Goal: Task Accomplishment & Management: Complete application form

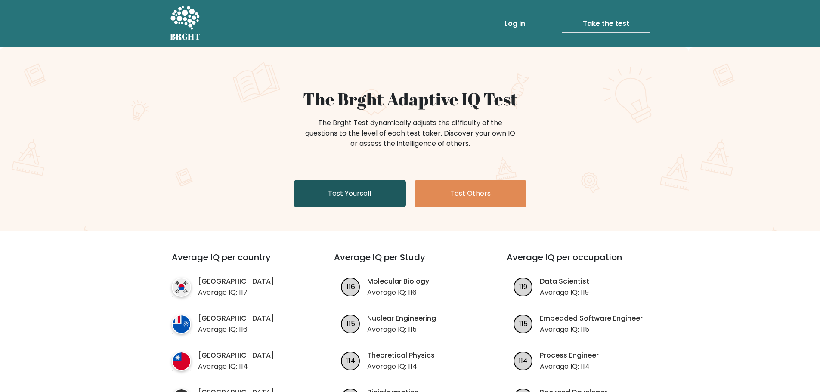
click at [379, 196] on link "Test Yourself" at bounding box center [350, 194] width 112 height 28
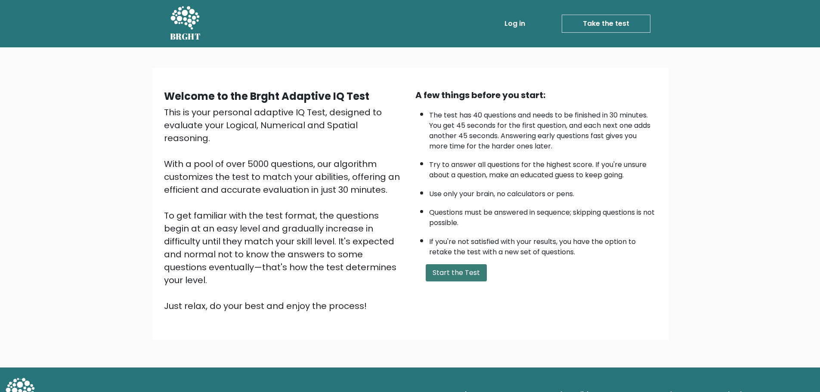
click at [453, 271] on button "Start the Test" at bounding box center [456, 272] width 61 height 17
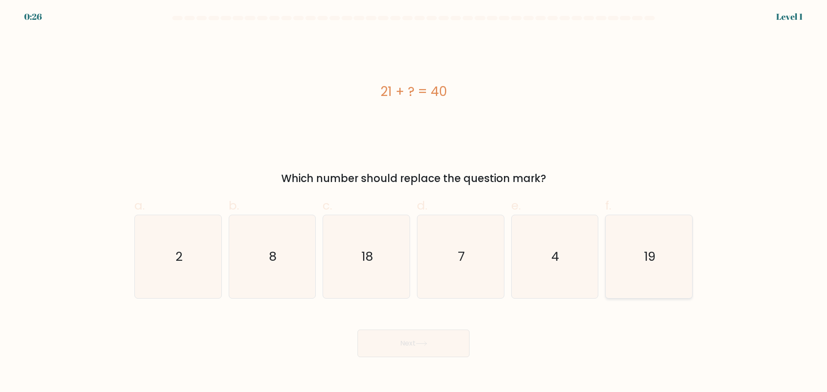
click at [643, 265] on icon "19" at bounding box center [648, 256] width 83 height 83
click at [414, 202] on input "f. 19" at bounding box center [413, 199] width 0 height 6
radio input "true"
click at [430, 343] on button "Next" at bounding box center [413, 344] width 112 height 28
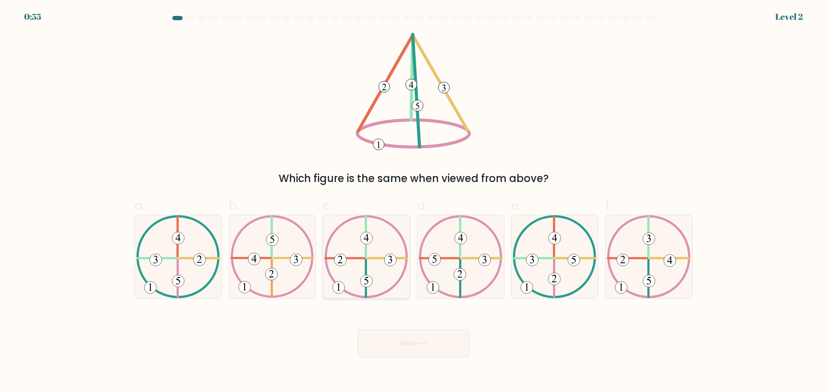
click at [376, 269] on icon at bounding box center [366, 256] width 84 height 83
click at [413, 202] on input "c." at bounding box center [413, 199] width 0 height 6
radio input "true"
click at [416, 338] on button "Next" at bounding box center [413, 344] width 112 height 28
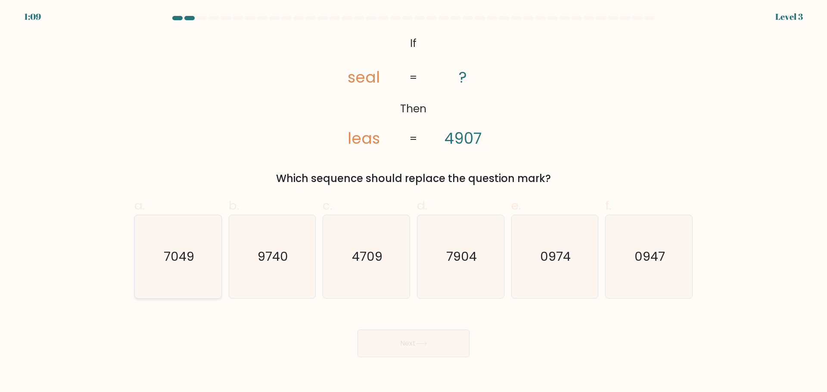
click at [194, 272] on icon "7049" at bounding box center [178, 256] width 83 height 83
click at [413, 202] on input "a. 7049" at bounding box center [413, 199] width 0 height 6
radio input "true"
click at [448, 355] on button "Next" at bounding box center [413, 344] width 112 height 28
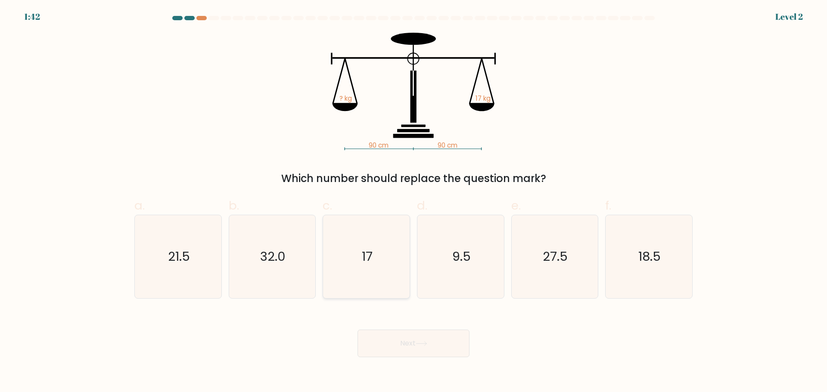
click at [395, 277] on icon "17" at bounding box center [366, 256] width 83 height 83
click at [413, 202] on input "c. 17" at bounding box center [413, 199] width 0 height 6
radio input "true"
click at [427, 338] on button "Next" at bounding box center [413, 344] width 112 height 28
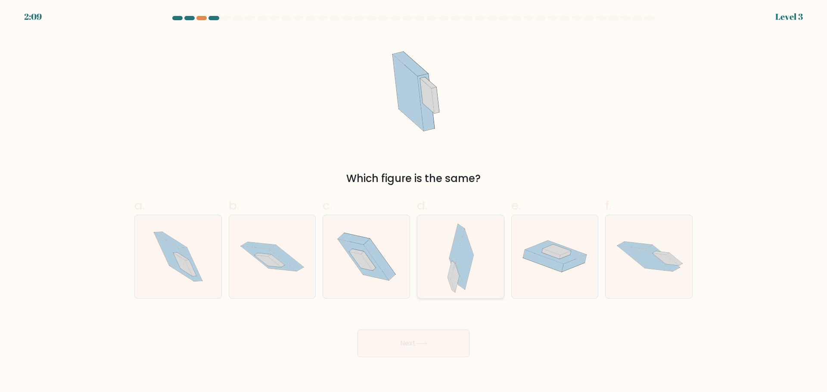
click at [457, 264] on icon at bounding box center [465, 259] width 18 height 60
click at [414, 202] on input "d." at bounding box center [413, 199] width 0 height 6
radio input "true"
click at [411, 348] on button "Next" at bounding box center [413, 344] width 112 height 28
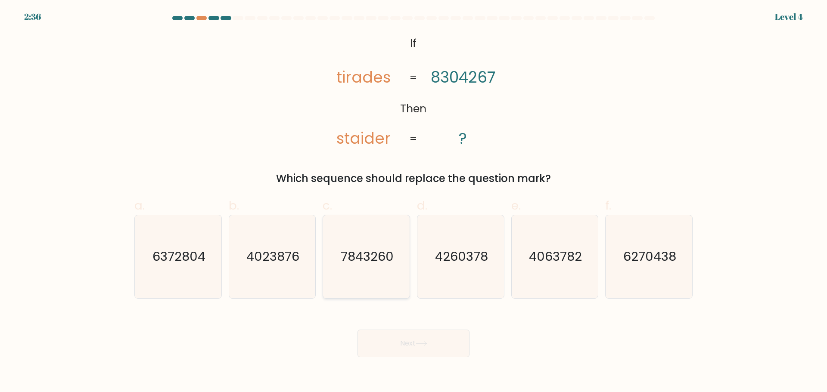
click at [361, 258] on text "7843260" at bounding box center [367, 256] width 53 height 17
click at [413, 202] on input "c. 7843260" at bounding box center [413, 199] width 0 height 6
radio input "true"
click at [398, 335] on button "Next" at bounding box center [413, 344] width 112 height 28
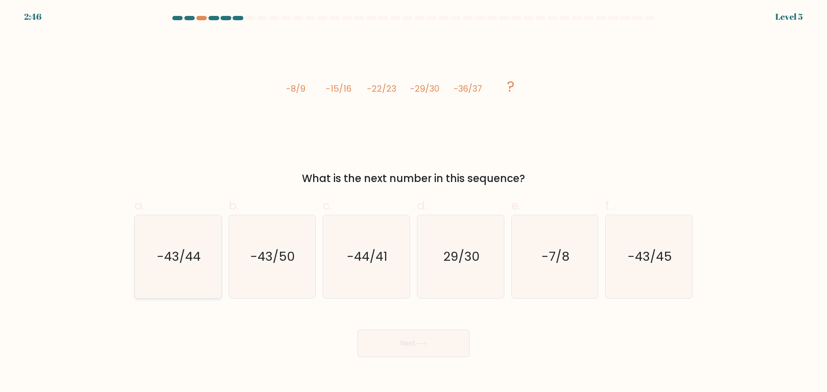
click at [207, 278] on icon "-43/44" at bounding box center [178, 256] width 83 height 83
click at [413, 202] on input "a. -43/44" at bounding box center [413, 199] width 0 height 6
radio input "true"
click at [393, 341] on button "Next" at bounding box center [413, 344] width 112 height 28
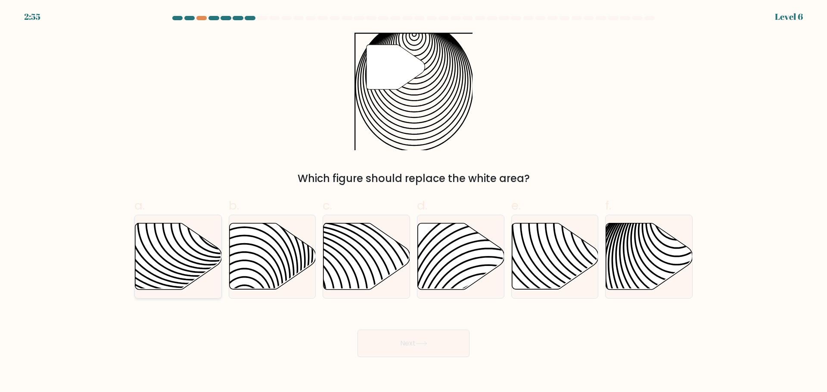
click at [171, 251] on icon at bounding box center [178, 256] width 87 height 66
click at [413, 202] on input "a." at bounding box center [413, 199] width 0 height 6
radio input "true"
click at [425, 338] on button "Next" at bounding box center [413, 344] width 112 height 28
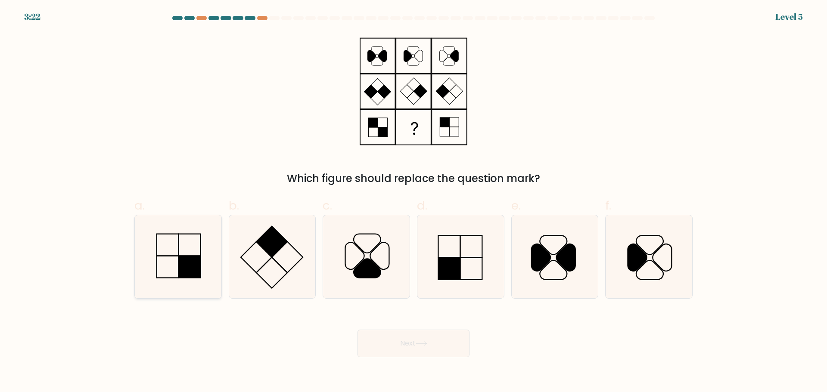
click at [200, 266] on rect at bounding box center [190, 267] width 22 height 22
click at [413, 202] on input "a." at bounding box center [413, 199] width 0 height 6
radio input "true"
click at [468, 353] on button "Next" at bounding box center [413, 344] width 112 height 28
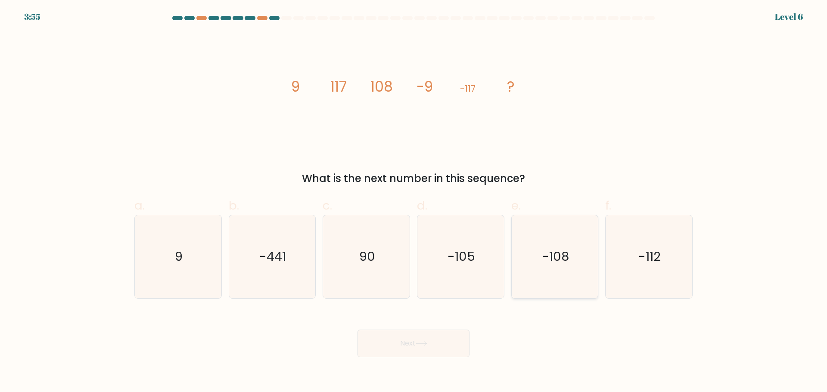
click at [560, 237] on icon "-108" at bounding box center [554, 256] width 83 height 83
click at [414, 202] on input "e. -108" at bounding box center [413, 199] width 0 height 6
radio input "true"
click at [428, 348] on button "Next" at bounding box center [413, 344] width 112 height 28
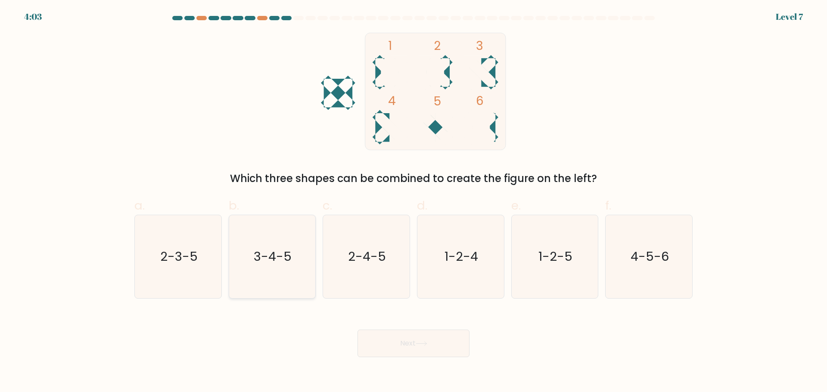
click at [294, 266] on icon "3-4-5" at bounding box center [271, 256] width 83 height 83
click at [413, 202] on input "b. 3-4-5" at bounding box center [413, 199] width 0 height 6
radio input "true"
click at [437, 348] on button "Next" at bounding box center [413, 344] width 112 height 28
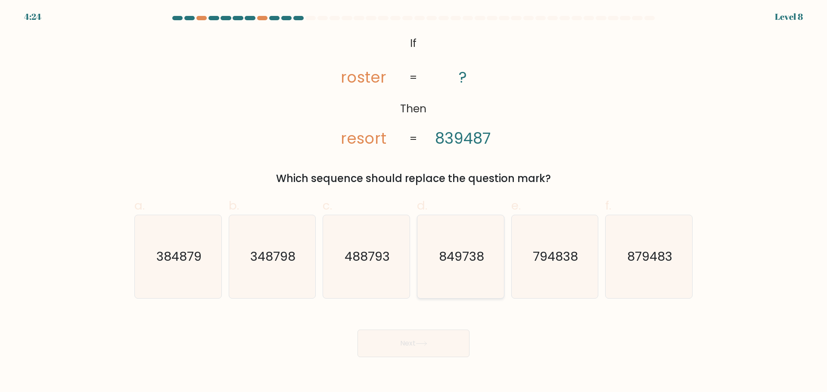
click at [457, 259] on text "849738" at bounding box center [461, 256] width 45 height 17
click at [414, 202] on input "d. 849738" at bounding box center [413, 199] width 0 height 6
radio input "true"
click at [432, 343] on button "Next" at bounding box center [413, 344] width 112 height 28
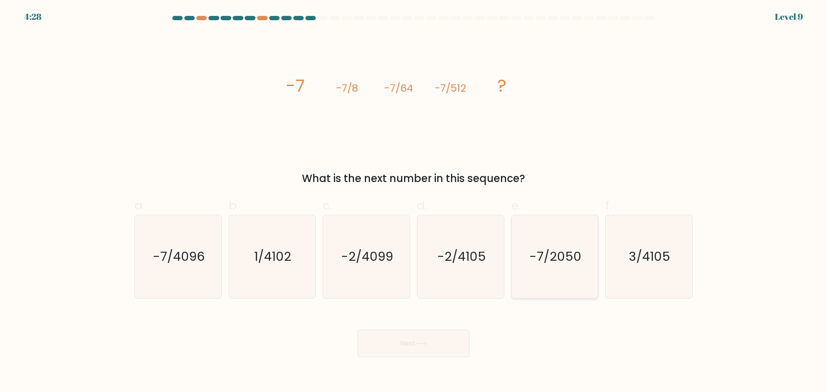
click at [553, 267] on icon "-7/2050" at bounding box center [554, 256] width 83 height 83
click at [414, 202] on input "e. -7/2050" at bounding box center [413, 199] width 0 height 6
radio input "true"
click at [407, 345] on button "Next" at bounding box center [413, 344] width 112 height 28
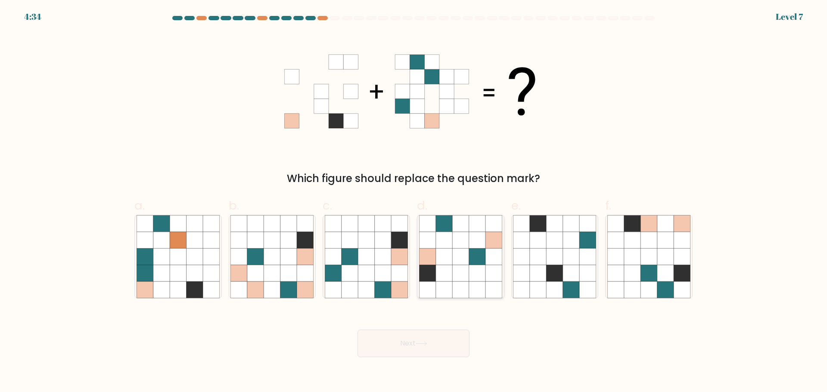
click at [469, 265] on icon at bounding box center [477, 256] width 16 height 16
click at [414, 202] on input "d." at bounding box center [413, 199] width 0 height 6
radio input "true"
click at [439, 335] on button "Next" at bounding box center [413, 344] width 112 height 28
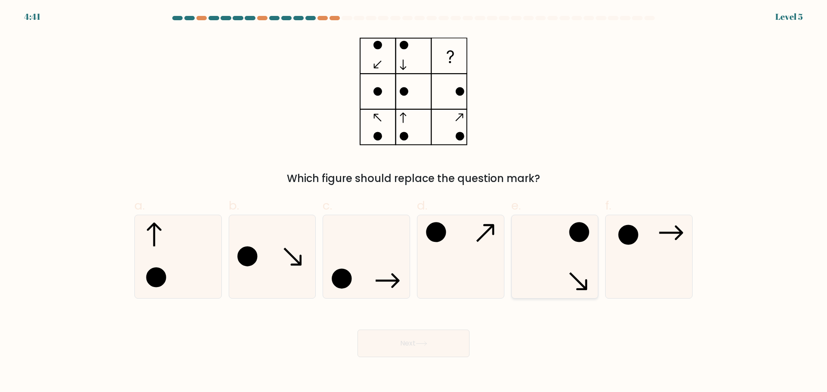
click at [562, 261] on icon at bounding box center [554, 256] width 83 height 83
click at [414, 202] on input "e." at bounding box center [413, 199] width 0 height 6
radio input "true"
click at [445, 353] on button "Next" at bounding box center [413, 344] width 112 height 28
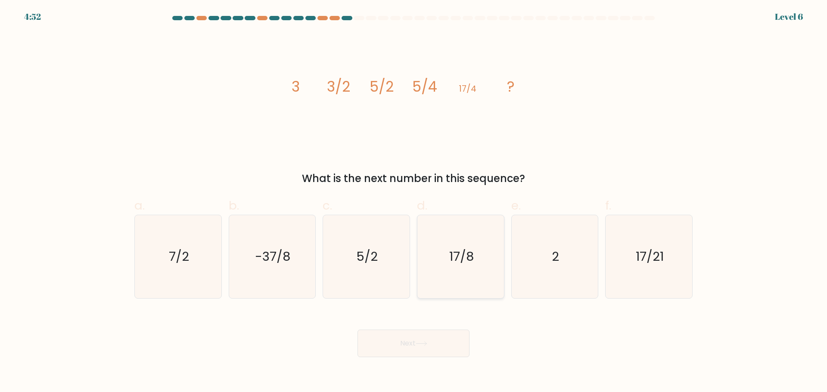
click at [466, 255] on text "17/8" at bounding box center [461, 256] width 25 height 17
click at [414, 202] on input "d. 17/8" at bounding box center [413, 199] width 0 height 6
radio input "true"
click at [428, 327] on div "Next" at bounding box center [413, 333] width 568 height 48
click at [420, 351] on button "Next" at bounding box center [413, 344] width 112 height 28
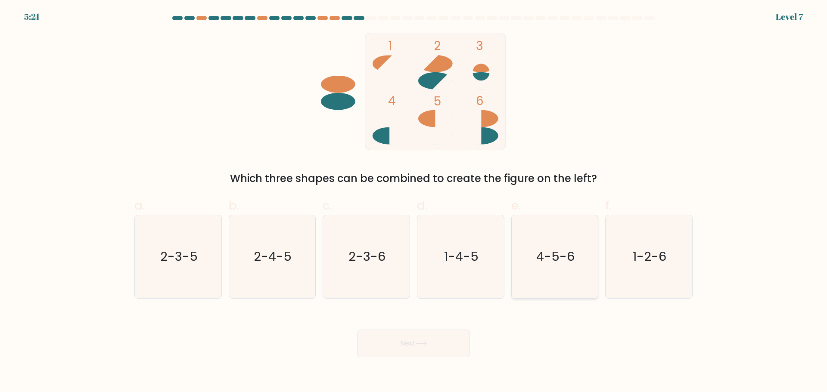
click at [563, 272] on icon "4-5-6" at bounding box center [554, 256] width 83 height 83
click at [414, 202] on input "e. 4-5-6" at bounding box center [413, 199] width 0 height 6
radio input "true"
click at [454, 338] on button "Next" at bounding box center [413, 344] width 112 height 28
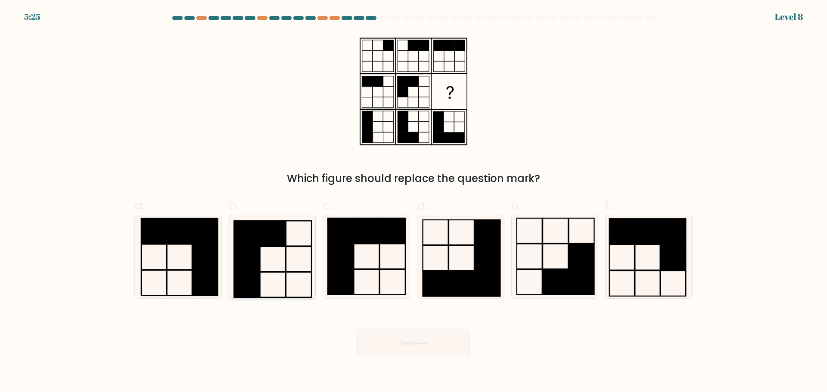
click at [270, 255] on icon at bounding box center [271, 256] width 83 height 83
click at [413, 202] on input "b." at bounding box center [413, 199] width 0 height 6
radio input "true"
click at [439, 345] on button "Next" at bounding box center [413, 344] width 112 height 28
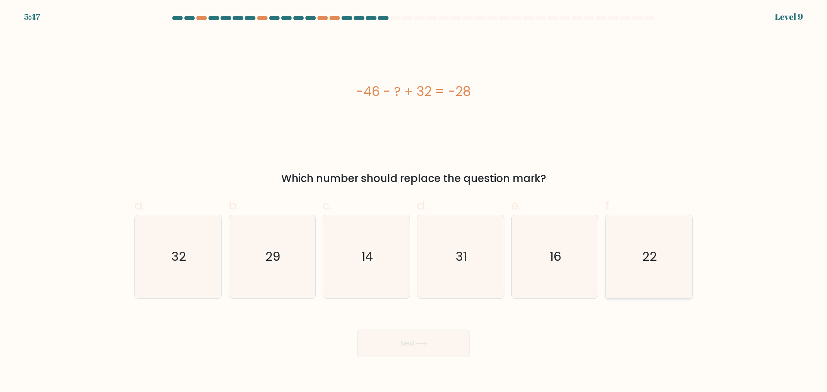
click at [642, 240] on icon "22" at bounding box center [648, 256] width 83 height 83
click at [414, 202] on input "f. 22" at bounding box center [413, 199] width 0 height 6
radio input "true"
click at [353, 251] on icon "14" at bounding box center [366, 256] width 83 height 83
click at [413, 202] on input "c. 14" at bounding box center [413, 199] width 0 height 6
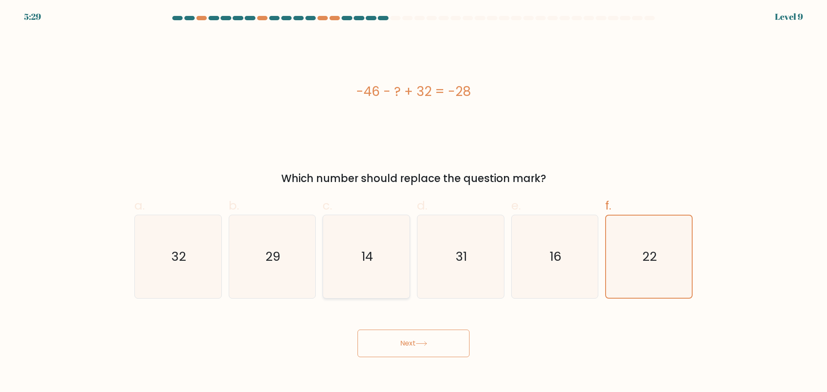
radio input "true"
click at [410, 343] on button "Next" at bounding box center [413, 344] width 112 height 28
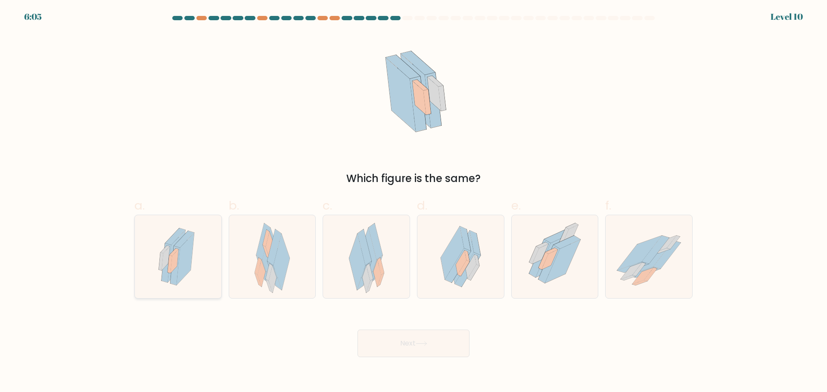
click at [191, 285] on icon at bounding box center [177, 256] width 49 height 83
click at [413, 202] on input "a." at bounding box center [413, 199] width 0 height 6
radio input "true"
click at [411, 347] on button "Next" at bounding box center [413, 344] width 112 height 28
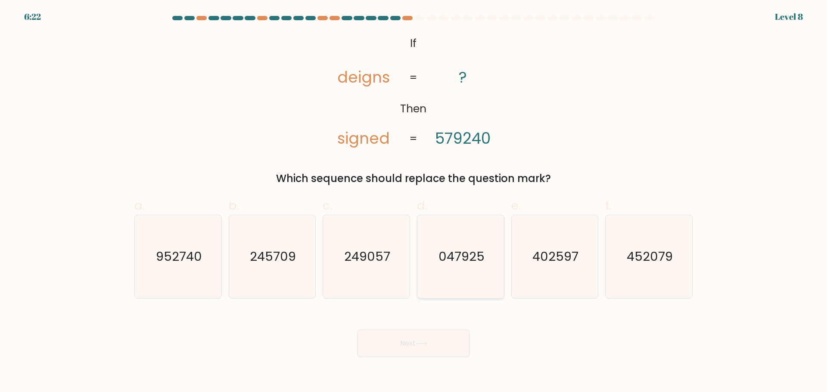
click at [472, 253] on text "047925" at bounding box center [461, 256] width 46 height 17
click at [414, 202] on input "d. 047925" at bounding box center [413, 199] width 0 height 6
radio input "true"
click at [420, 344] on icon at bounding box center [421, 344] width 10 height 4
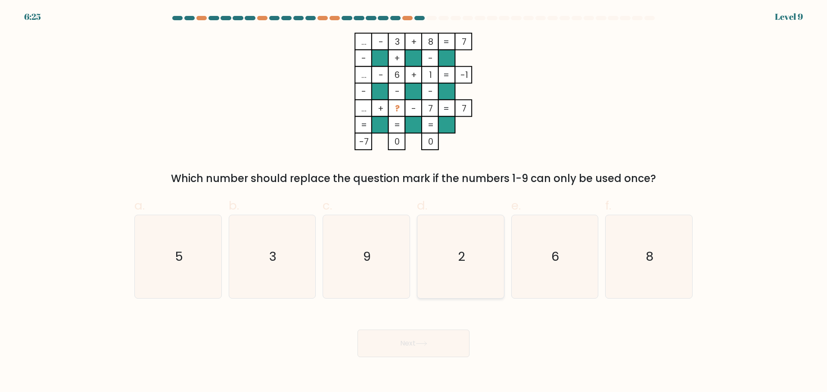
click at [455, 267] on icon "2" at bounding box center [460, 256] width 83 height 83
click at [414, 202] on input "d. 2" at bounding box center [413, 199] width 0 height 6
radio input "true"
click at [435, 338] on button "Next" at bounding box center [413, 344] width 112 height 28
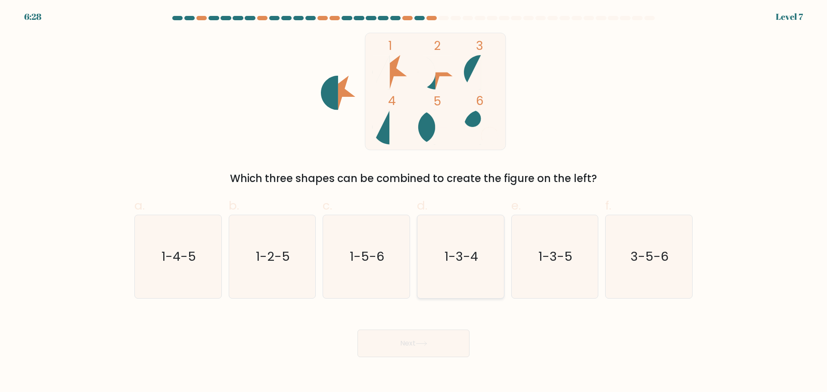
click at [469, 273] on icon "1-3-4" at bounding box center [460, 256] width 83 height 83
click at [414, 202] on input "d. 1-3-4" at bounding box center [413, 199] width 0 height 6
radio input "true"
click at [450, 342] on button "Next" at bounding box center [413, 344] width 112 height 28
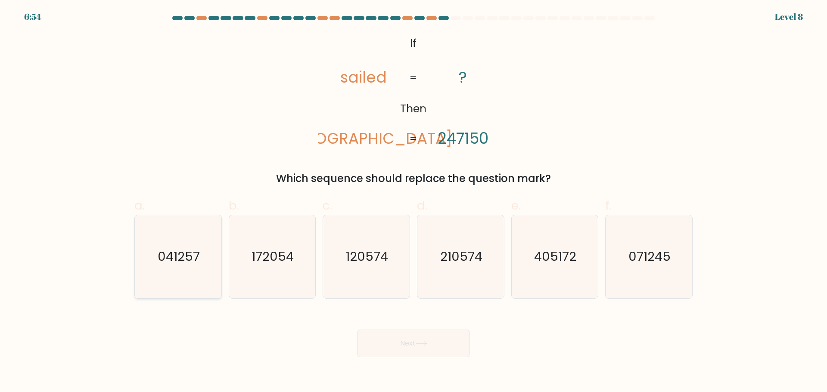
click at [185, 253] on text "041257" at bounding box center [179, 256] width 42 height 17
click at [413, 202] on input "a. 041257" at bounding box center [413, 199] width 0 height 6
radio input "true"
click at [452, 343] on button "Next" at bounding box center [413, 344] width 112 height 28
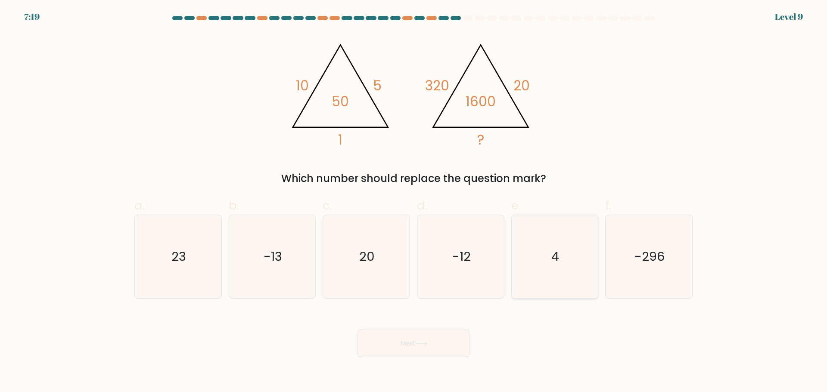
click at [565, 258] on icon "4" at bounding box center [554, 256] width 83 height 83
click at [414, 202] on input "e. 4" at bounding box center [413, 199] width 0 height 6
radio input "true"
click at [447, 345] on button "Next" at bounding box center [413, 344] width 112 height 28
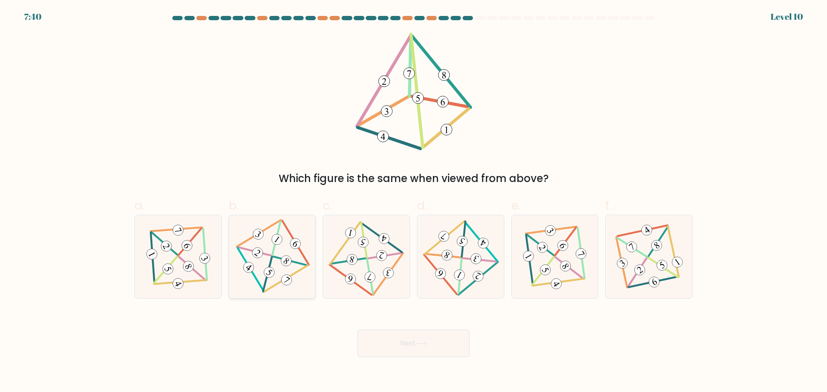
click at [280, 264] on icon at bounding box center [272, 257] width 68 height 66
click at [413, 202] on input "b." at bounding box center [413, 199] width 0 height 6
radio input "true"
click at [402, 346] on button "Next" at bounding box center [413, 344] width 112 height 28
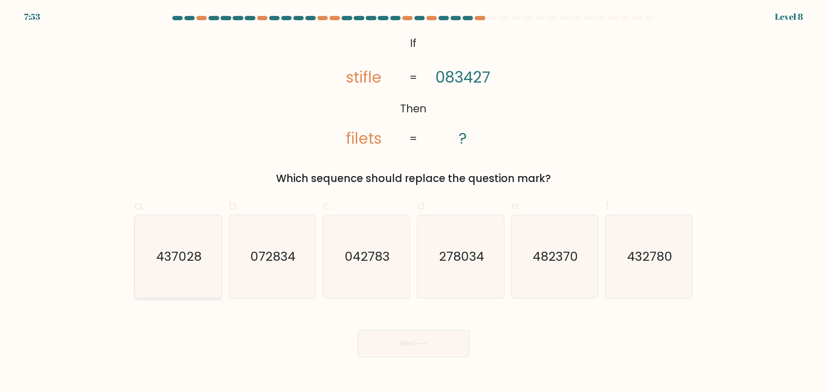
click at [193, 278] on icon "437028" at bounding box center [178, 256] width 83 height 83
click at [413, 202] on input "a. 437028" at bounding box center [413, 199] width 0 height 6
radio input "true"
click at [677, 272] on icon "432780" at bounding box center [648, 256] width 83 height 83
click at [414, 202] on input "f. 432780" at bounding box center [413, 199] width 0 height 6
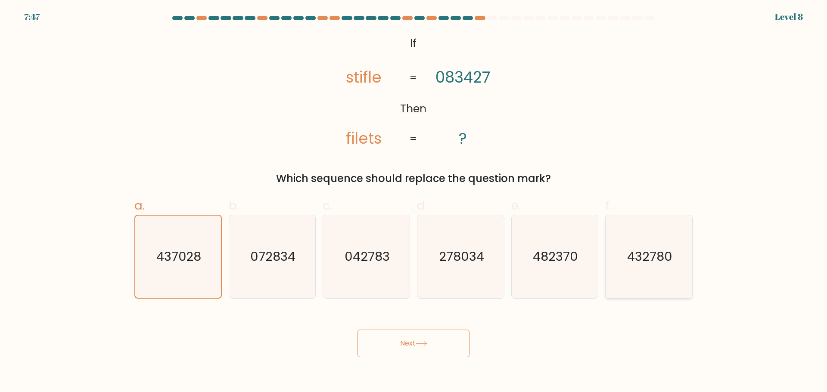
radio input "true"
click at [437, 346] on button "Next" at bounding box center [413, 344] width 112 height 28
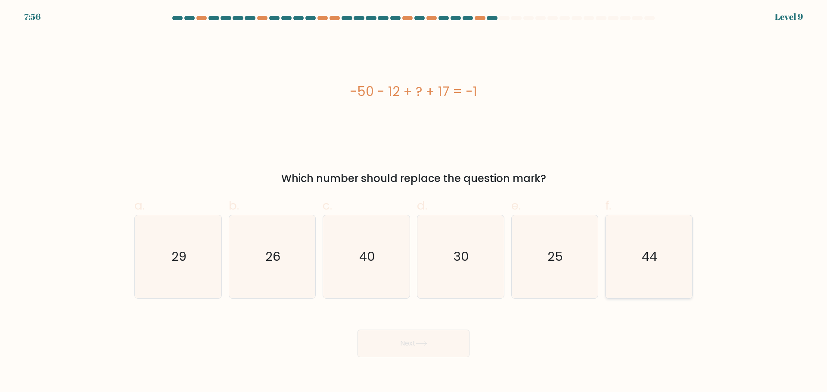
click at [678, 263] on icon "44" at bounding box center [648, 256] width 83 height 83
click at [414, 202] on input "f. 44" at bounding box center [413, 199] width 0 height 6
radio input "true"
click at [451, 345] on button "Next" at bounding box center [413, 344] width 112 height 28
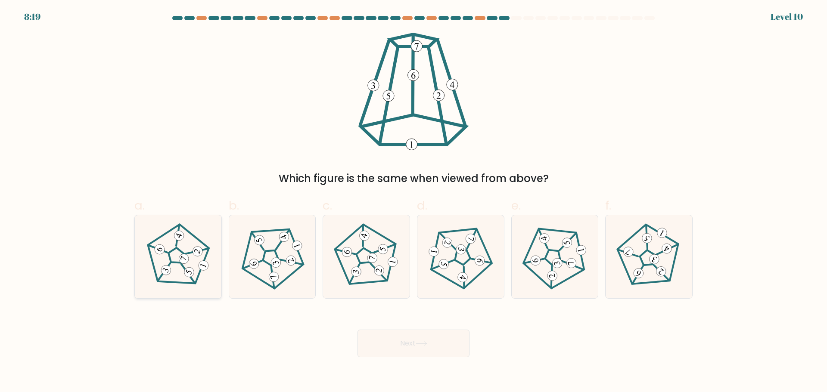
click at [188, 257] on 422 at bounding box center [183, 259] width 12 height 12
click at [413, 202] on input "a." at bounding box center [413, 199] width 0 height 6
radio input "true"
click at [466, 345] on button "Next" at bounding box center [413, 344] width 112 height 28
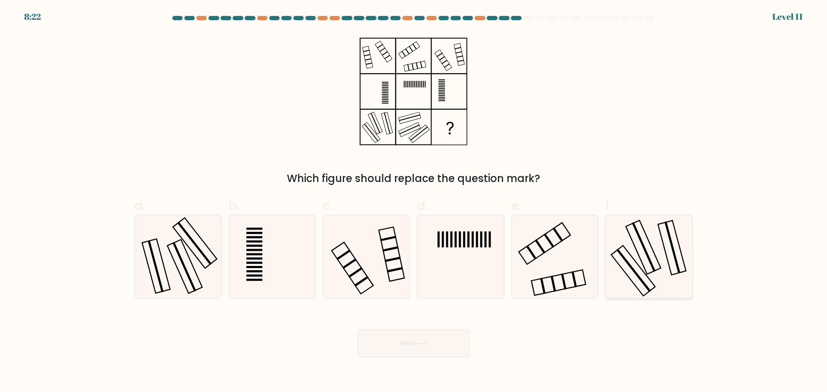
click at [623, 262] on icon at bounding box center [648, 256] width 83 height 83
click at [414, 202] on input "f." at bounding box center [413, 199] width 0 height 6
radio input "true"
click at [413, 340] on button "Next" at bounding box center [413, 344] width 112 height 28
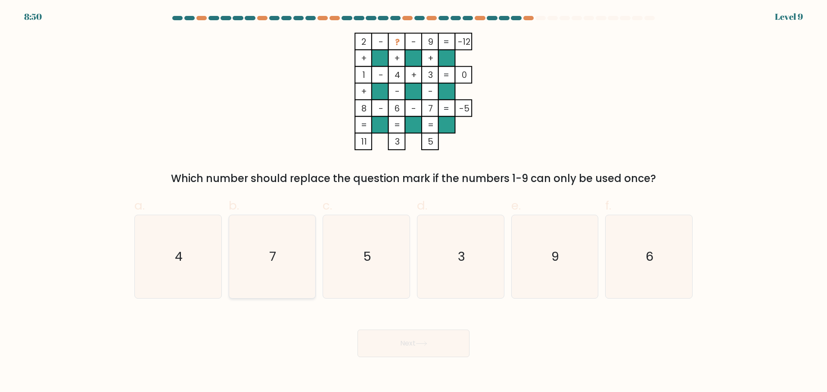
click at [292, 274] on icon "7" at bounding box center [271, 256] width 83 height 83
click at [413, 202] on input "b. 7" at bounding box center [413, 199] width 0 height 6
radio input "true"
click at [432, 349] on button "Next" at bounding box center [413, 344] width 112 height 28
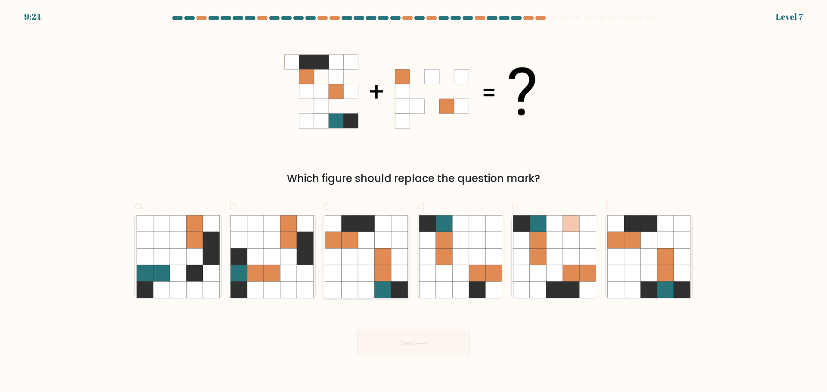
click at [359, 256] on icon at bounding box center [366, 256] width 16 height 16
click at [413, 202] on input "c." at bounding box center [413, 199] width 0 height 6
radio input "true"
click at [445, 346] on button "Next" at bounding box center [413, 344] width 112 height 28
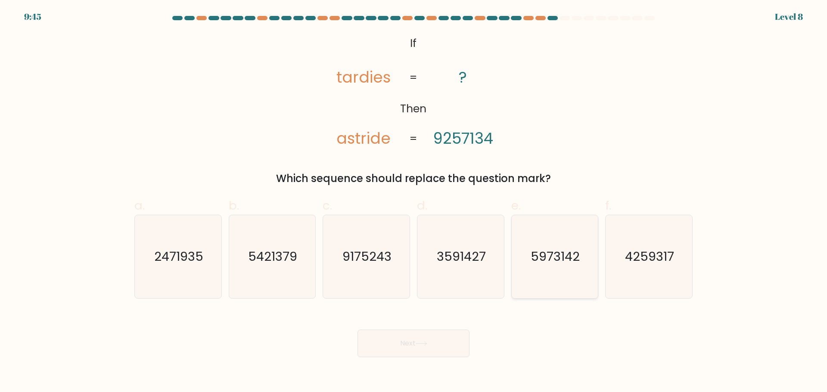
click at [532, 228] on icon "5973142" at bounding box center [554, 256] width 83 height 83
click at [414, 202] on input "e. 5973142" at bounding box center [413, 199] width 0 height 6
radio input "true"
click at [443, 346] on button "Next" at bounding box center [413, 344] width 112 height 28
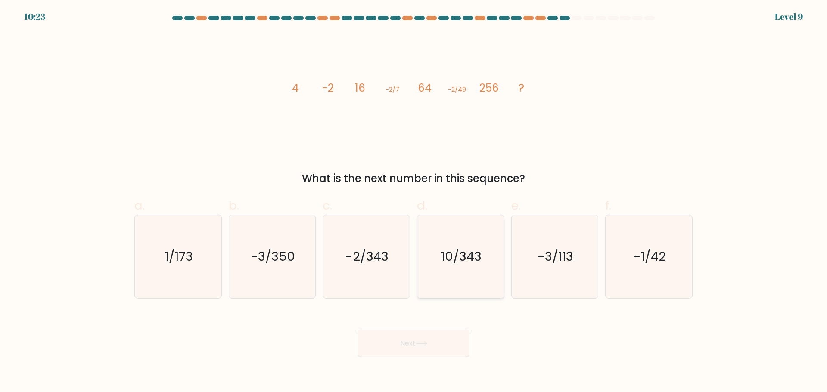
click at [444, 262] on text "10/343" at bounding box center [461, 256] width 40 height 17
click at [414, 202] on input "d. 10/343" at bounding box center [413, 199] width 0 height 6
radio input "true"
click at [443, 348] on button "Next" at bounding box center [413, 344] width 112 height 28
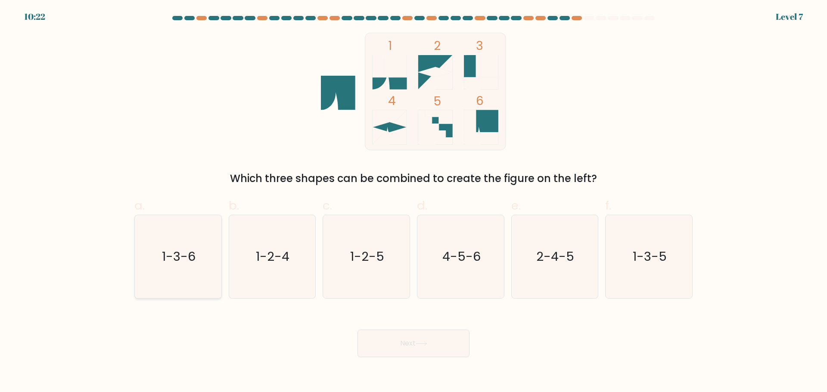
click at [161, 262] on icon "1-3-6" at bounding box center [178, 256] width 83 height 83
click at [413, 202] on input "a. 1-3-6" at bounding box center [413, 199] width 0 height 6
radio input "true"
click at [394, 334] on button "Next" at bounding box center [413, 344] width 112 height 28
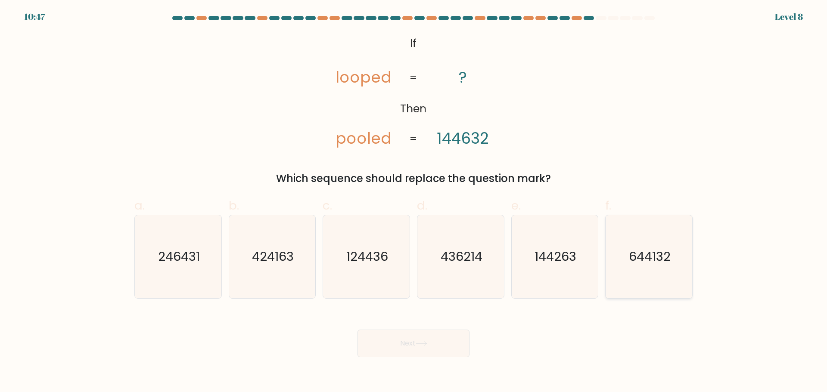
click at [661, 253] on text "644132" at bounding box center [650, 256] width 42 height 17
click at [414, 202] on input "f. 644132" at bounding box center [413, 199] width 0 height 6
radio input "true"
click at [443, 345] on button "Next" at bounding box center [413, 344] width 112 height 28
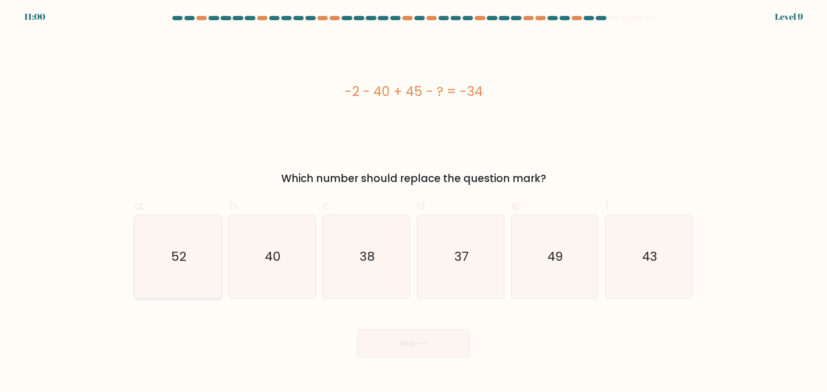
click at [199, 246] on icon "52" at bounding box center [178, 256] width 83 height 83
click at [413, 202] on input "a. 52" at bounding box center [413, 199] width 0 height 6
radio input "true"
click at [411, 346] on button "Next" at bounding box center [413, 344] width 112 height 28
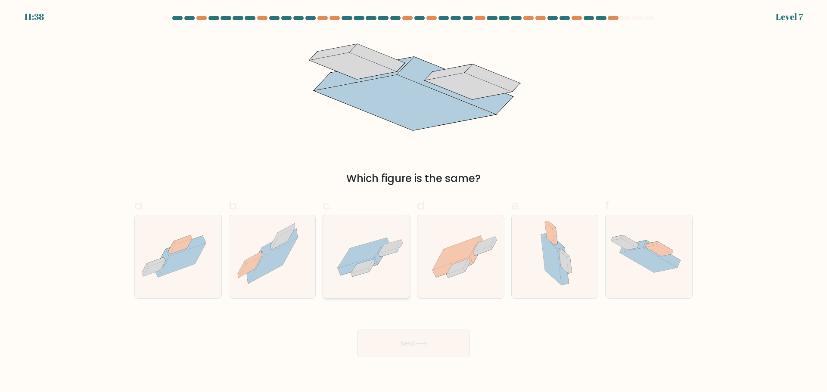
click at [360, 256] on icon at bounding box center [362, 253] width 49 height 30
click at [413, 202] on input "c." at bounding box center [413, 199] width 0 height 6
radio input "true"
click at [436, 338] on button "Next" at bounding box center [413, 344] width 112 height 28
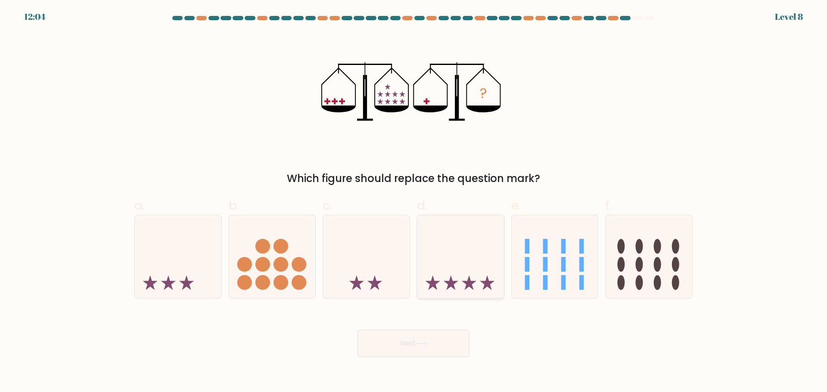
click at [475, 257] on icon at bounding box center [460, 256] width 87 height 71
click at [414, 202] on input "d." at bounding box center [413, 199] width 0 height 6
radio input "true"
click at [446, 337] on button "Next" at bounding box center [413, 344] width 112 height 28
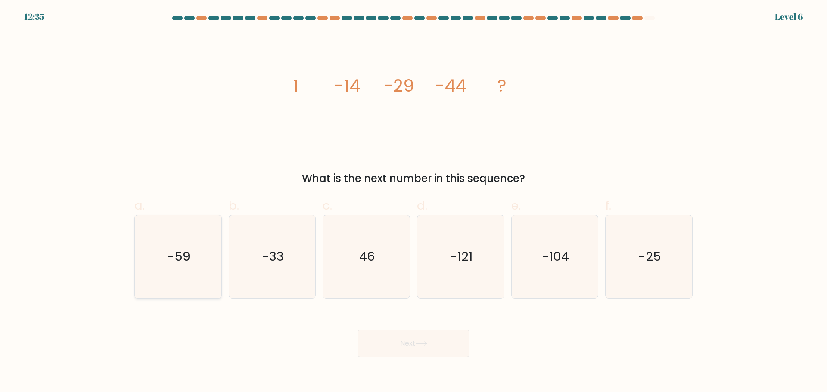
click at [168, 272] on icon "-59" at bounding box center [178, 256] width 83 height 83
click at [413, 202] on input "a. -59" at bounding box center [413, 199] width 0 height 6
radio input "true"
click at [407, 349] on button "Next" at bounding box center [413, 344] width 112 height 28
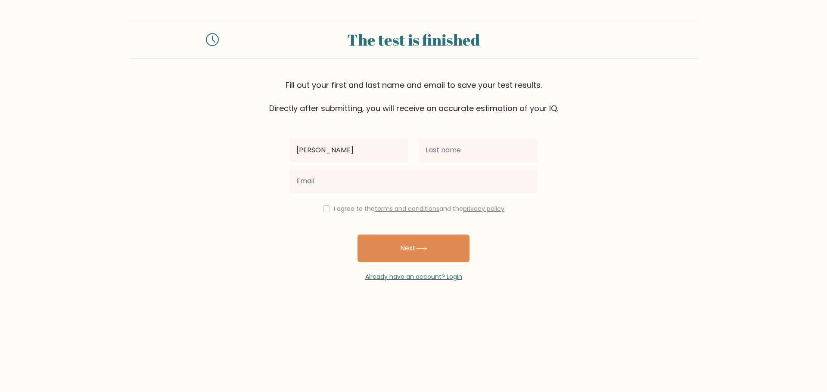
type input "Denise"
type input "Deveraturda"
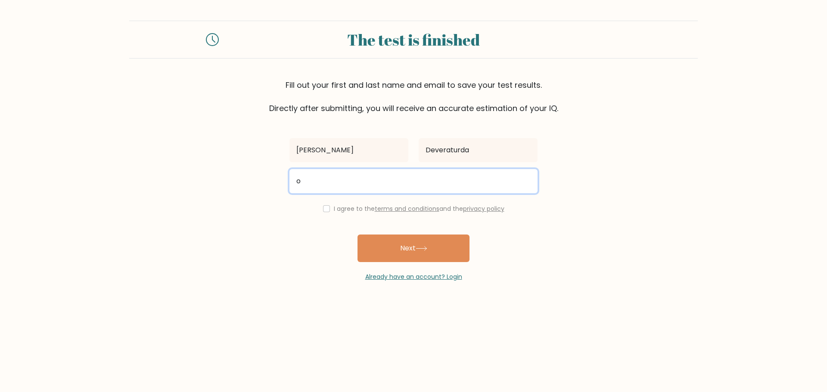
type input "onebitcorp.dev@gmail.com"
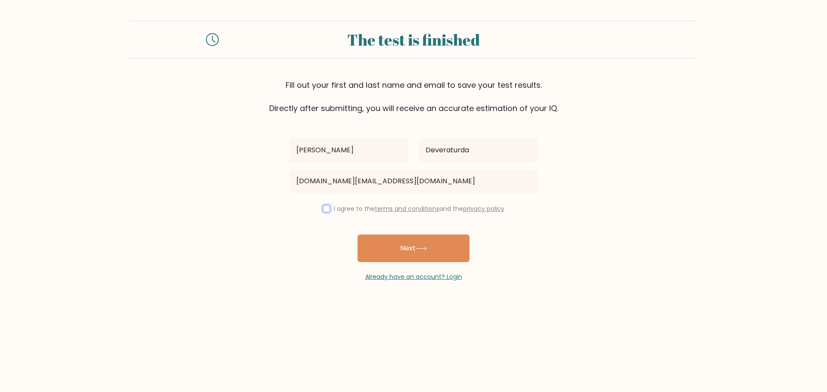
click at [323, 205] on input "checkbox" at bounding box center [326, 208] width 7 height 7
checkbox input "true"
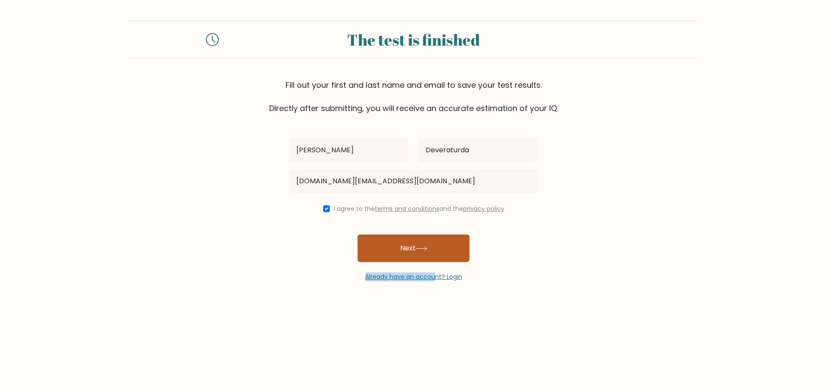
drag, startPoint x: 438, startPoint y: 258, endPoint x: 445, endPoint y: 248, distance: 12.1
click at [443, 250] on div "Denise Deveraturda onebitcorp.dev@gmail.com I agree to the terms and conditions…" at bounding box center [413, 198] width 258 height 168
click at [443, 248] on button "Next" at bounding box center [413, 249] width 112 height 28
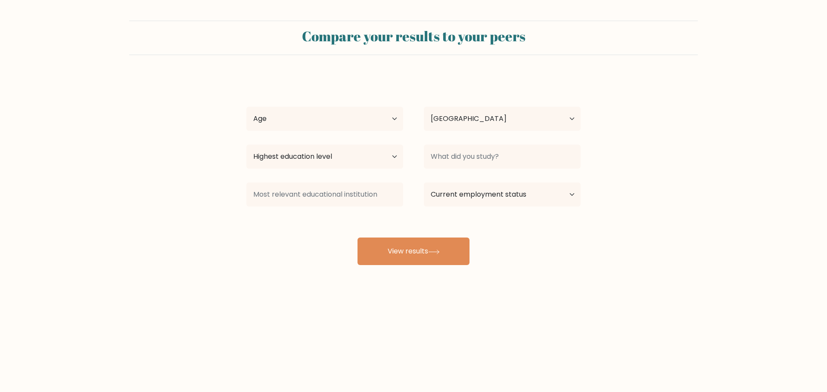
select select "PH"
click at [368, 118] on select "Age Under 18 years old 18-24 years old 25-34 years old 35-44 years old 45-54 ye…" at bounding box center [324, 119] width 157 height 24
select select "35_44"
click at [246, 107] on select "Age Under 18 years old 18-24 years old 25-34 years old 35-44 years old 45-54 ye…" at bounding box center [324, 119] width 157 height 24
click at [368, 155] on select "Highest education level No schooling Primary Lower Secondary Upper Secondary Oc…" at bounding box center [324, 157] width 157 height 24
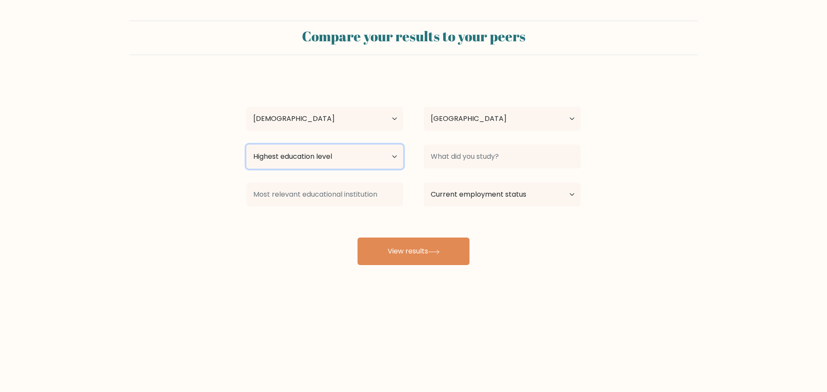
select select "bachelors_degree"
click at [246, 145] on select "Highest education level No schooling Primary Lower Secondary Upper Secondary Oc…" at bounding box center [324, 157] width 157 height 24
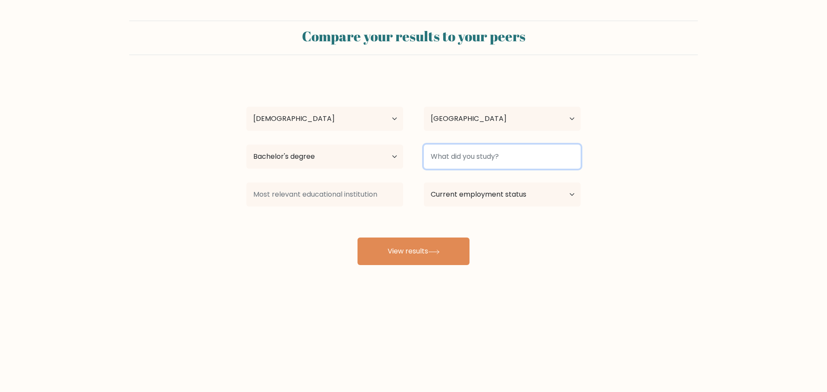
click at [491, 156] on input at bounding box center [502, 157] width 157 height 24
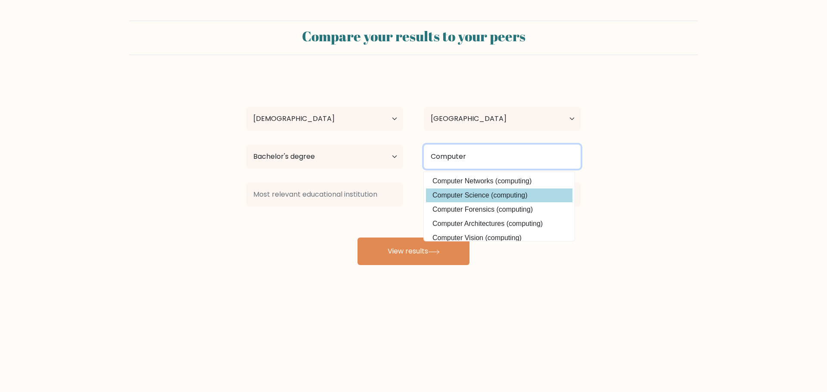
type input "Computer"
click at [490, 192] on div "Denise Deveraturda Age Under 18 years old 18-24 years old 25-34 years old 35-44…" at bounding box center [413, 170] width 345 height 189
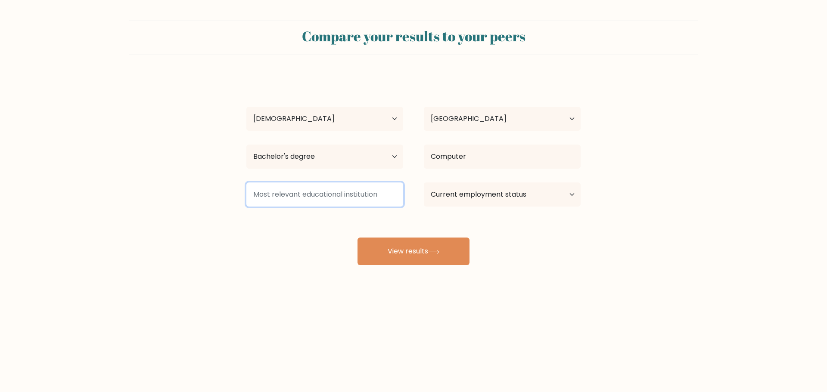
click at [359, 191] on input at bounding box center [324, 195] width 157 height 24
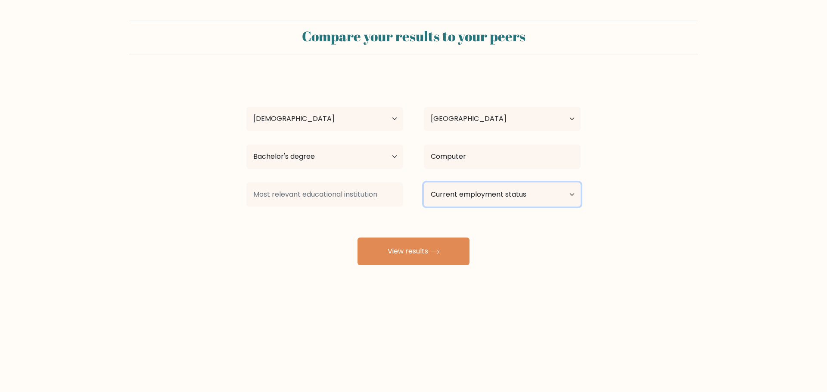
click at [490, 192] on select "Current employment status Employed Student Retired Other / prefer not to answer" at bounding box center [502, 195] width 157 height 24
click at [424, 183] on select "Current employment status Employed Student Retired Other / prefer not to answer" at bounding box center [502, 195] width 157 height 24
click at [491, 197] on select "Current employment status Employed Student Retired Other / prefer not to answer" at bounding box center [502, 195] width 157 height 24
select select "employed"
click at [424, 183] on select "Current employment status Employed Student Retired Other / prefer not to answer" at bounding box center [502, 195] width 157 height 24
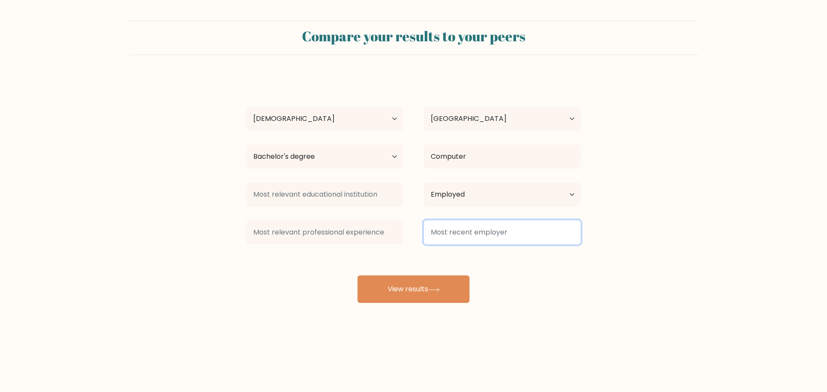
click at [498, 231] on input at bounding box center [502, 232] width 157 height 24
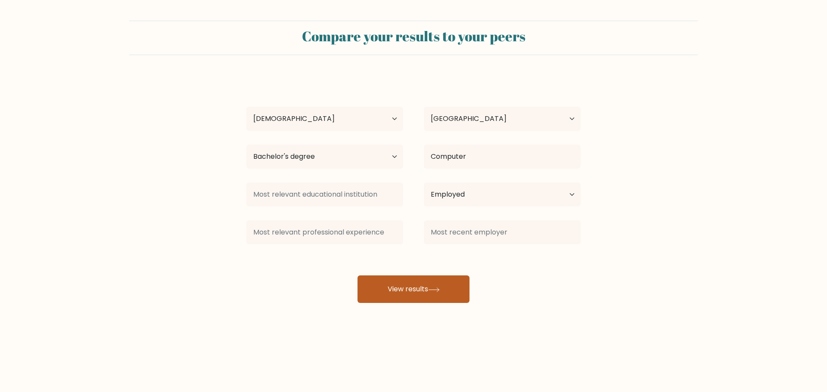
click at [414, 286] on button "View results" at bounding box center [413, 290] width 112 height 28
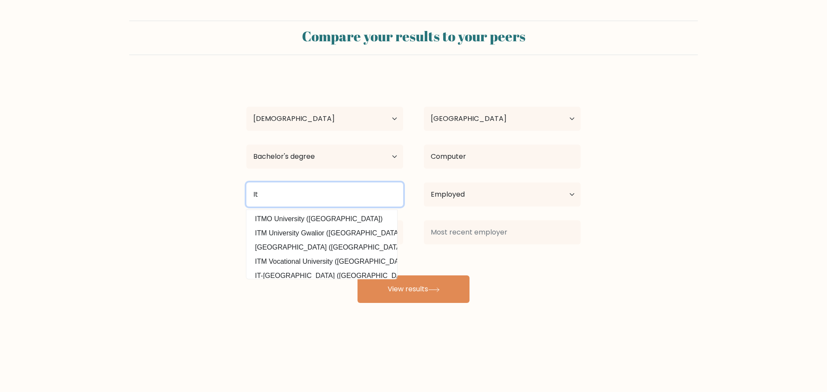
type input "It"
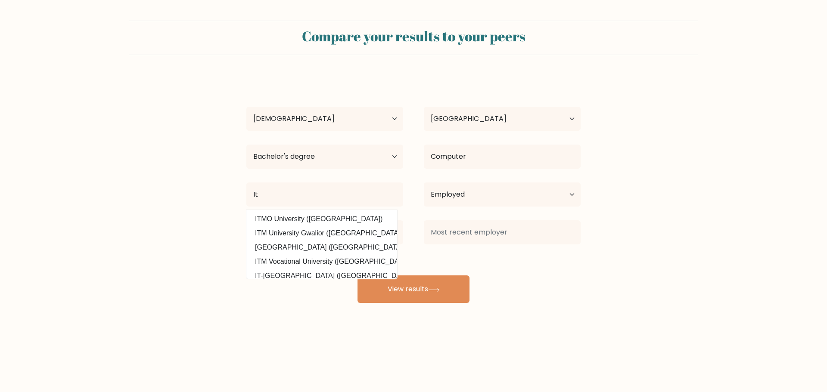
click at [413, 214] on div "Denise Deveraturda Age Under 18 years old 18-24 years old 25-34 years old 35-44…" at bounding box center [413, 189] width 345 height 227
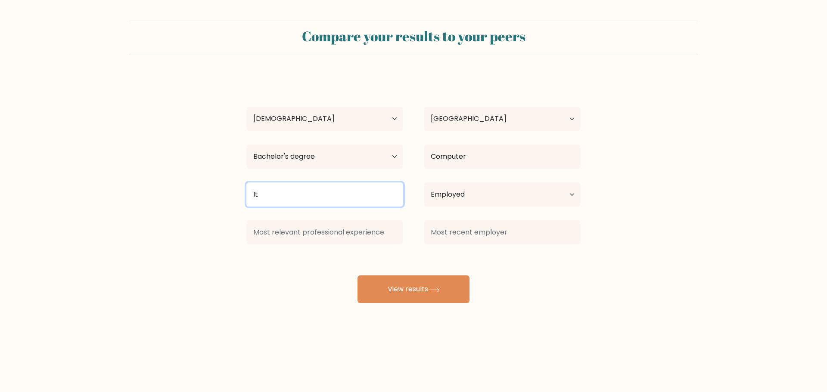
click at [343, 192] on input "It" at bounding box center [324, 195] width 157 height 24
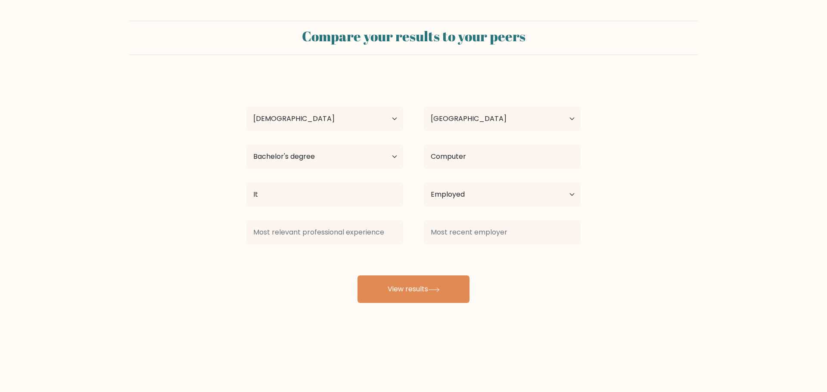
click at [421, 246] on div at bounding box center [501, 232] width 177 height 31
click at [423, 297] on button "View results" at bounding box center [413, 290] width 112 height 28
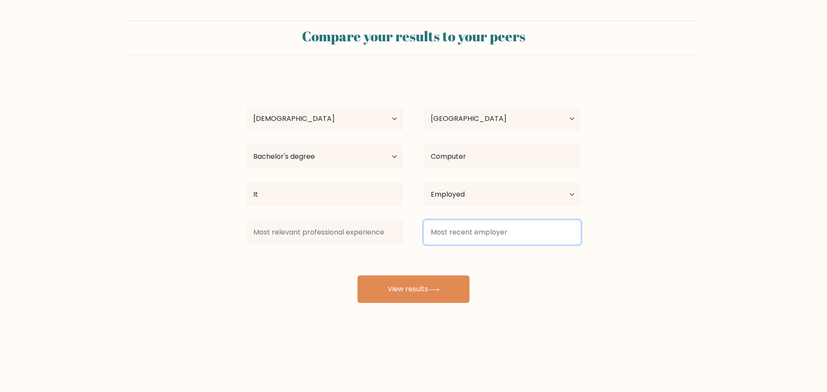
click at [478, 236] on input at bounding box center [502, 232] width 157 height 24
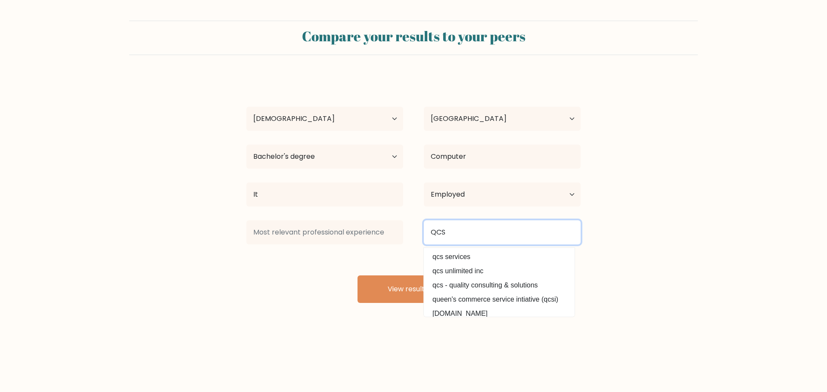
type input "QCS"
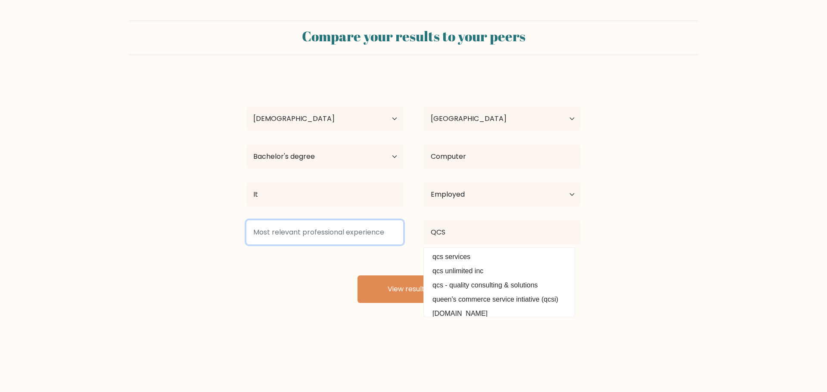
click at [369, 234] on input at bounding box center [324, 232] width 157 height 24
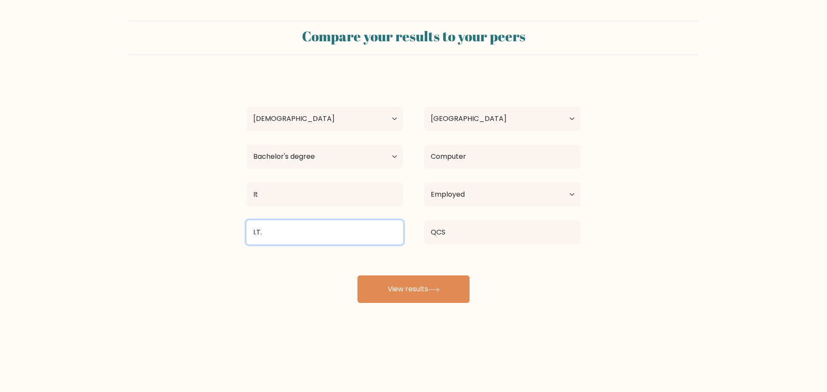
type input "I.T."
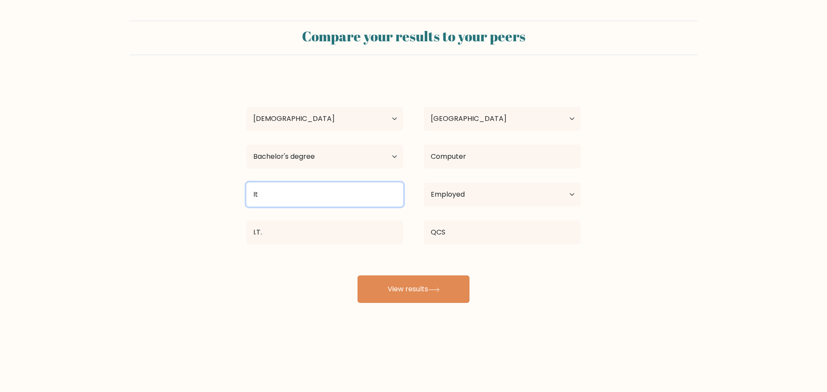
drag, startPoint x: 308, startPoint y: 189, endPoint x: 239, endPoint y: 192, distance: 69.4
click at [239, 192] on div "It ITMO University (Russia) ITM University Gwalior (India) ITM University Raipu…" at bounding box center [324, 194] width 177 height 31
type input "I.T."
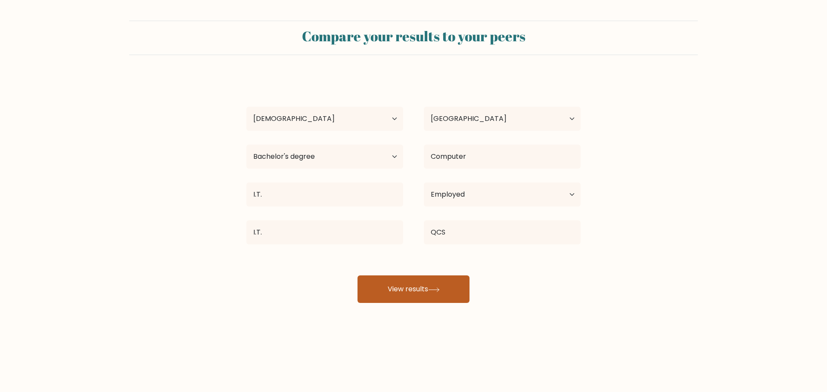
click at [436, 289] on icon at bounding box center [434, 290] width 12 height 5
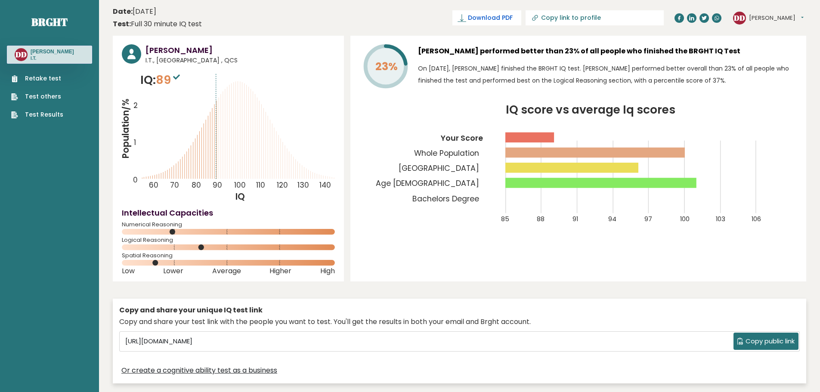
click at [513, 19] on span "Download PDF" at bounding box center [490, 17] width 45 height 9
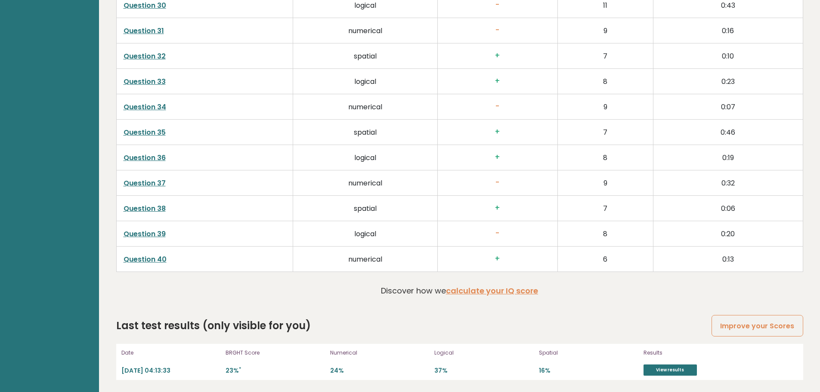
scroll to position [2201, 0]
click at [677, 369] on link "View results" at bounding box center [670, 369] width 53 height 11
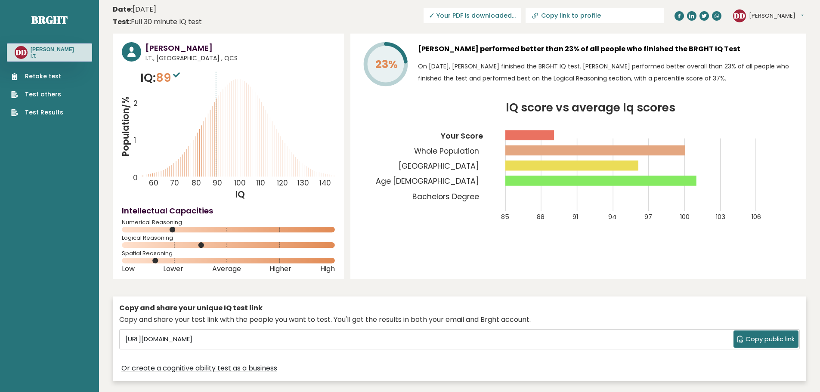
scroll to position [0, 0]
